Goal: Task Accomplishment & Management: Complete application form

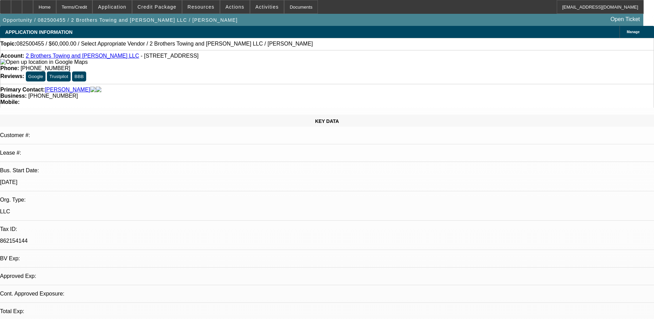
select select "0"
select select "2"
select select "0.1"
select select "1"
select select "2"
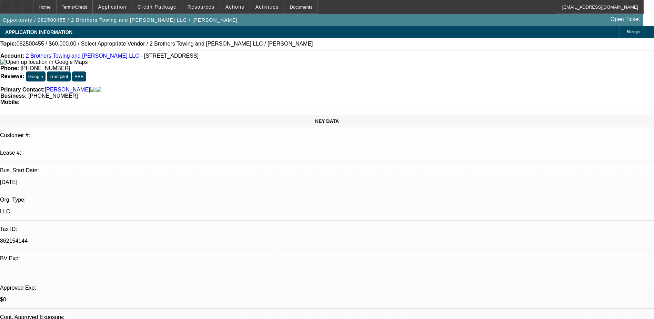
select select "4"
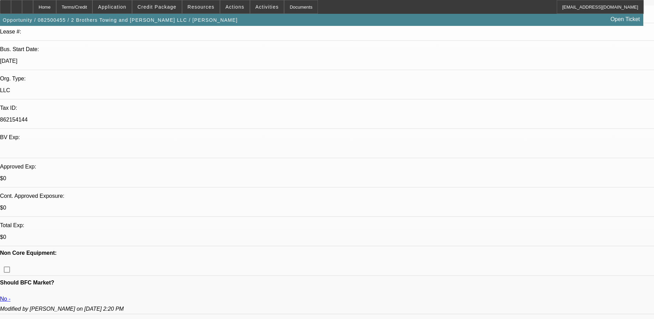
scroll to position [138, 0]
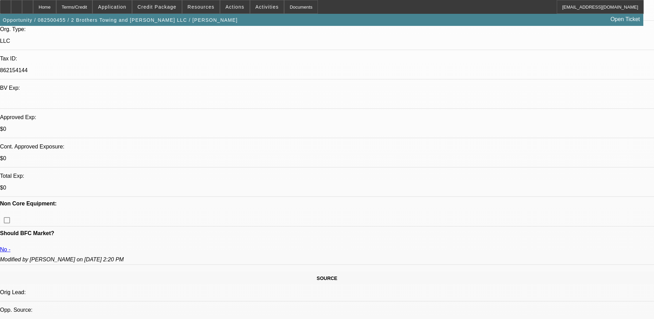
scroll to position [172, 0]
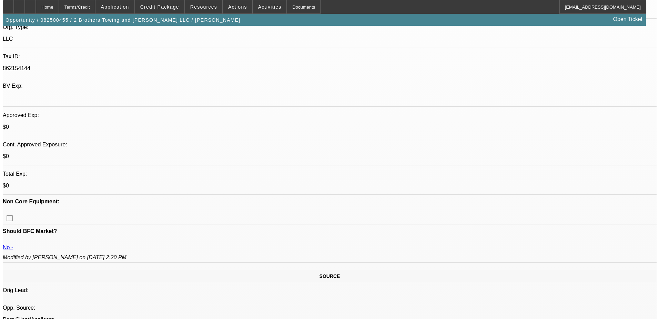
scroll to position [0, 0]
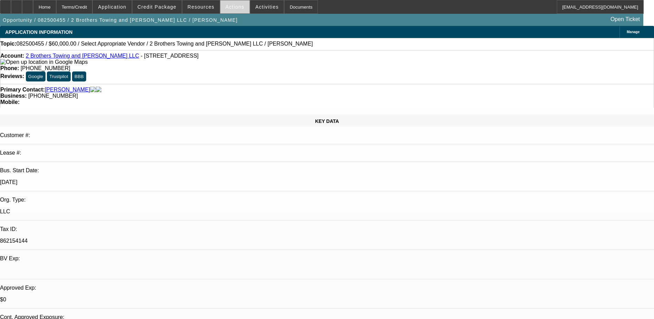
click at [228, 11] on span at bounding box center [234, 7] width 29 height 17
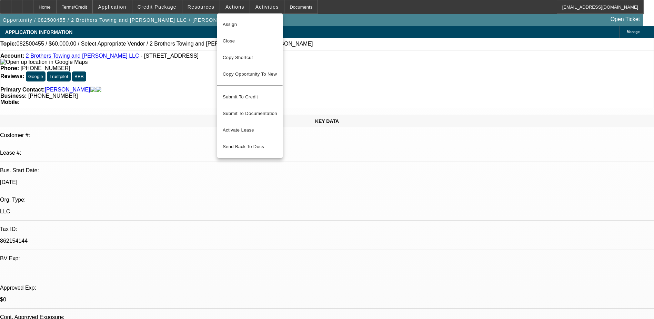
click at [314, 22] on div at bounding box center [327, 159] width 654 height 319
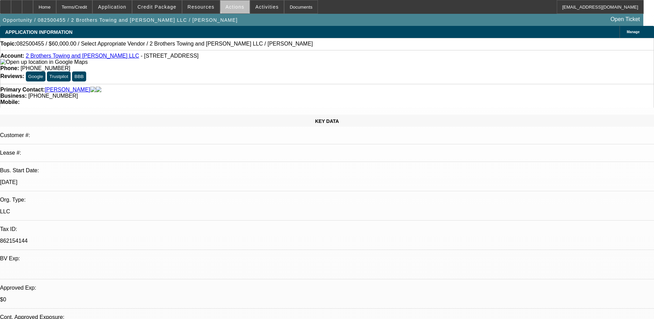
click at [237, 5] on span at bounding box center [234, 7] width 29 height 17
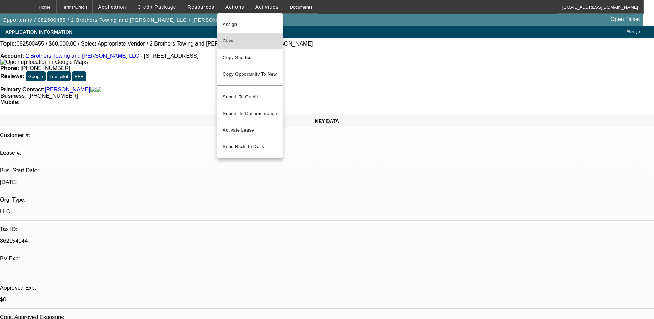
click at [242, 44] on span "Close" at bounding box center [250, 41] width 54 height 8
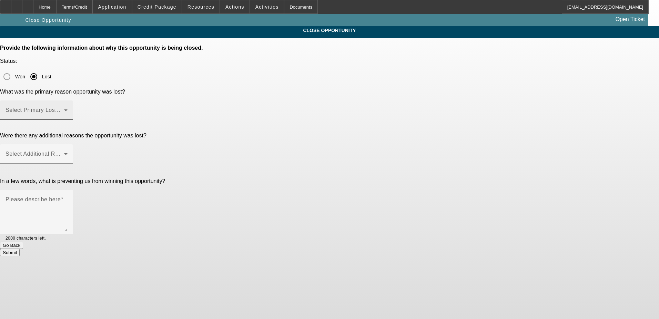
click at [64, 109] on span at bounding box center [35, 113] width 59 height 8
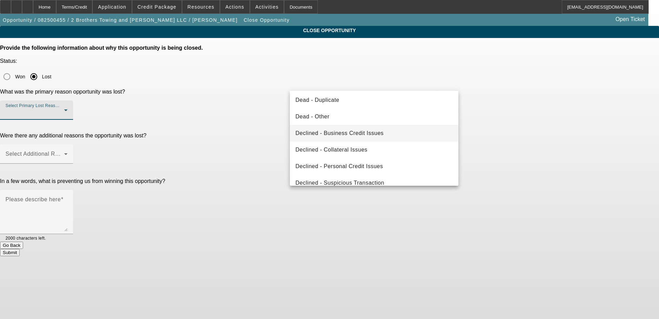
scroll to position [93, 0]
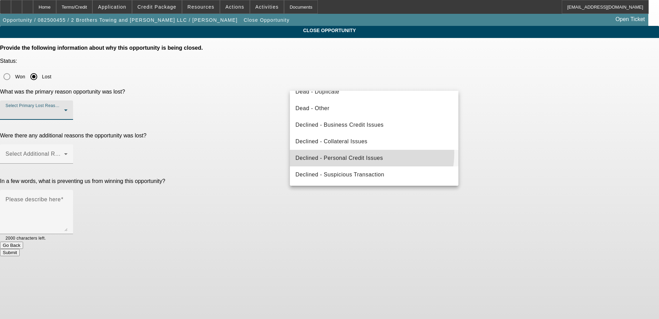
click at [361, 153] on mat-option "Declined - Personal Credit Issues" at bounding box center [374, 158] width 169 height 17
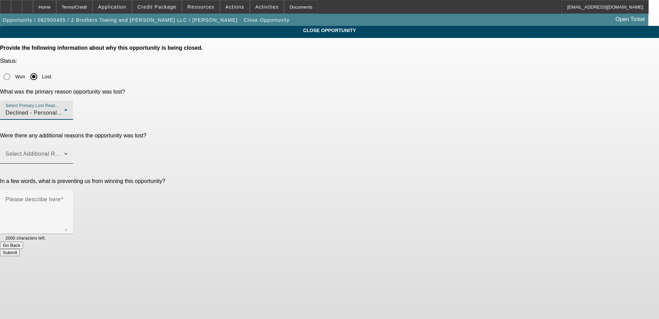
click at [68, 144] on div "Select Additional Reasons" at bounding box center [37, 153] width 62 height 19
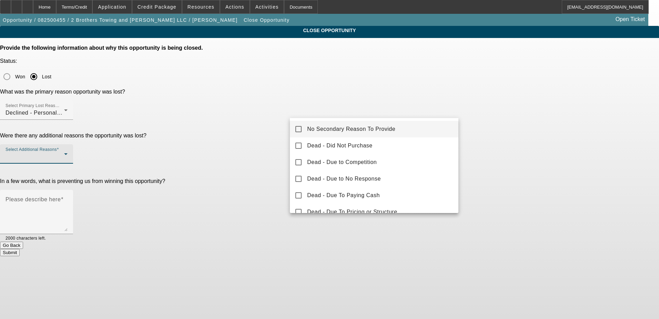
click at [331, 129] on span "No Secondary Reason To Provide" at bounding box center [351, 129] width 88 height 8
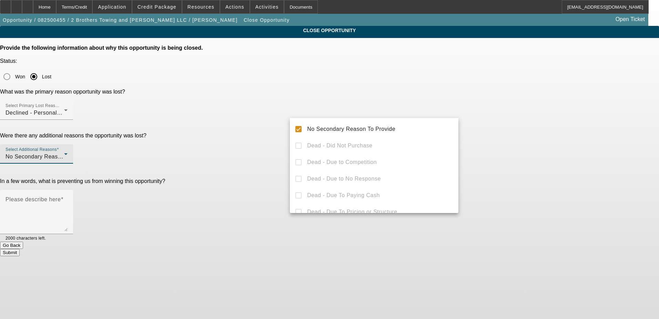
click at [274, 165] on div at bounding box center [329, 159] width 659 height 319
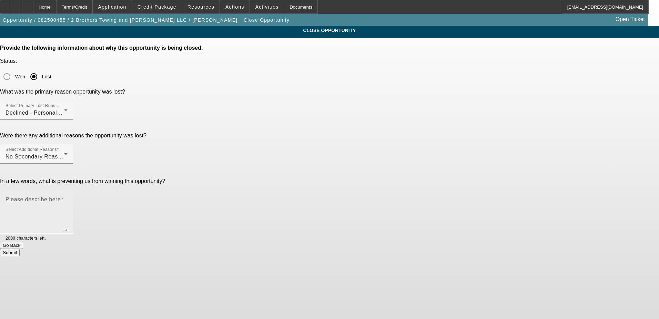
click at [68, 198] on textarea "Please describe here" at bounding box center [37, 214] width 62 height 33
drag, startPoint x: 416, startPoint y: 137, endPoint x: 328, endPoint y: 143, distance: 88.1
click at [68, 198] on textarea "Egregious credit, apparently bought a truck cash yesterday." at bounding box center [37, 214] width 62 height 33
type textarea "Egregious credit"
click at [20, 249] on button "Submit" at bounding box center [10, 252] width 20 height 7
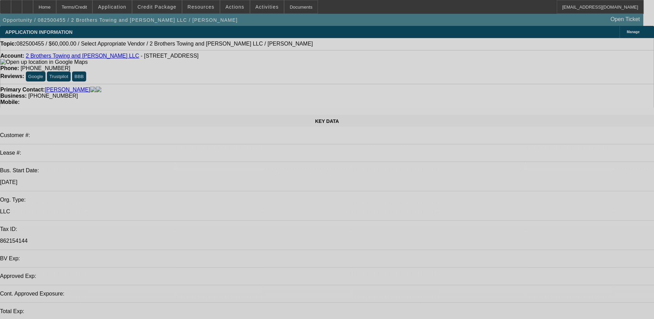
select select "0"
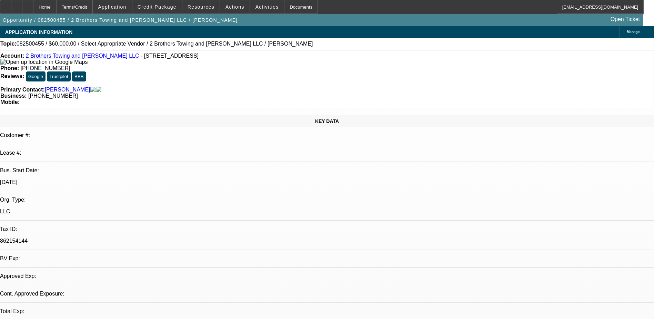
select select "2"
select select "0.1"
select select "1"
select select "2"
select select "4"
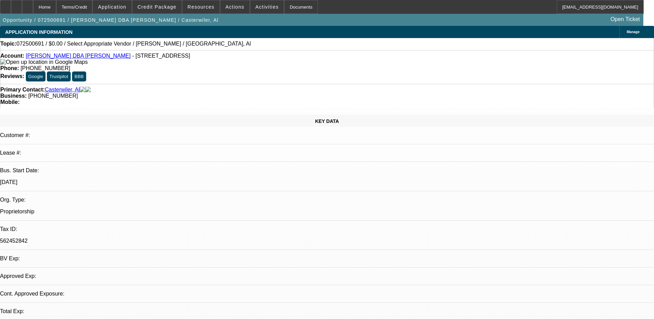
select select "0"
select select "2"
select select "0.1"
select select "1"
select select "2"
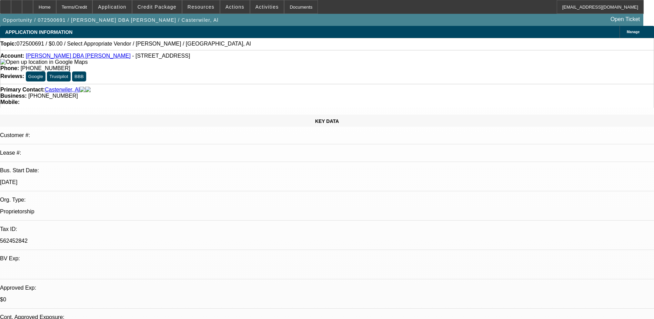
select select "4"
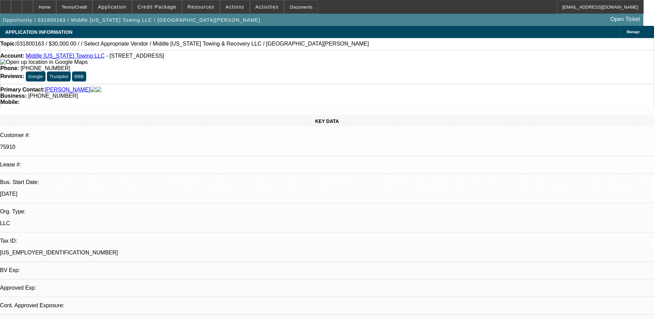
select select "0"
select select "2"
select select "0"
select select "6"
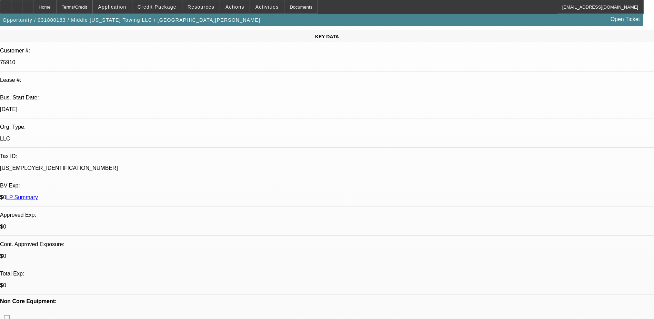
scroll to position [69, 0]
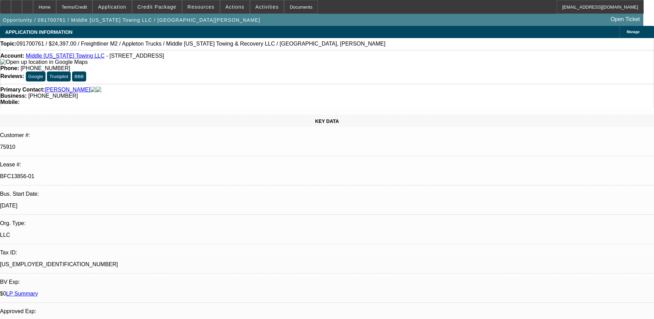
select select "0"
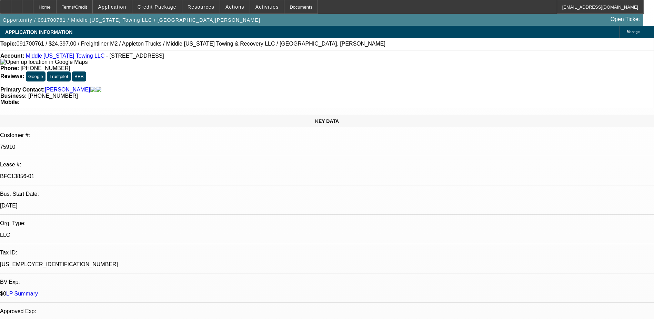
select select "0"
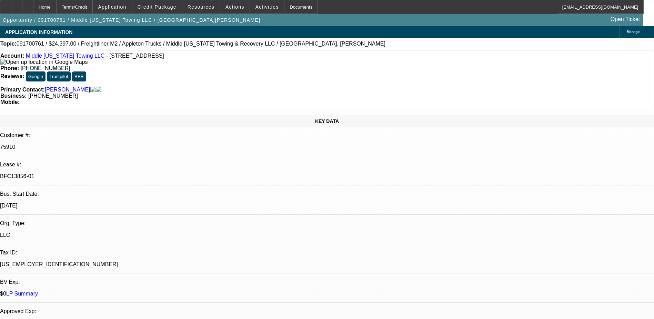
select select "0"
select select "1"
select select "6"
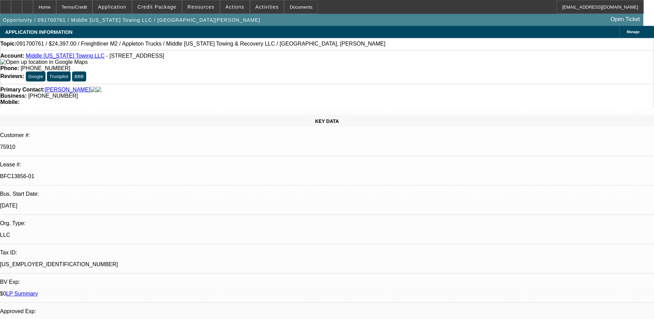
select select "1"
select select "6"
select select "1"
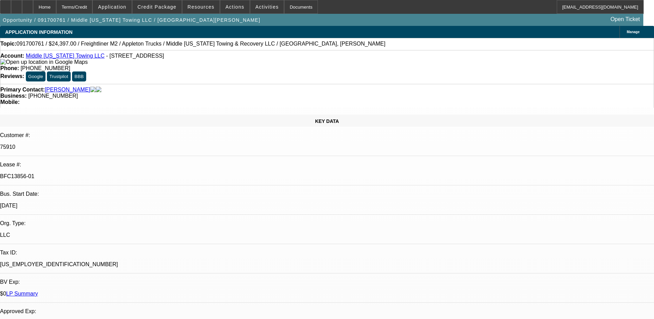
select select "6"
select select "1"
select select "6"
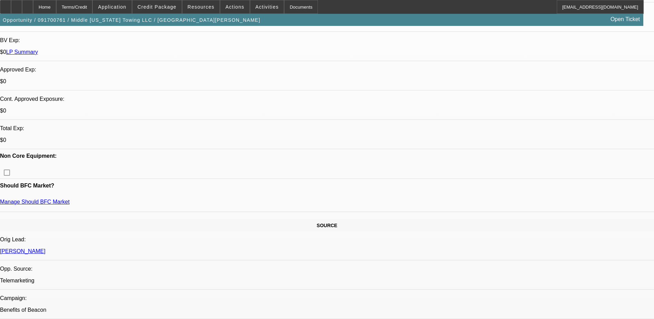
scroll to position [69, 0]
